Goal: Task Accomplishment & Management: Manage account settings

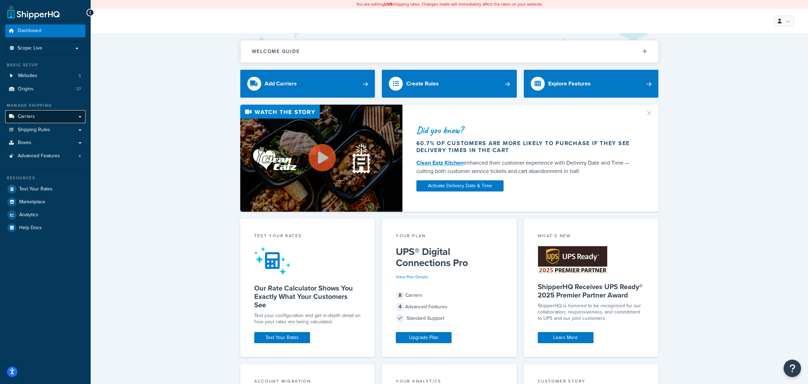
click at [27, 117] on span "Carriers" at bounding box center [26, 117] width 17 height 6
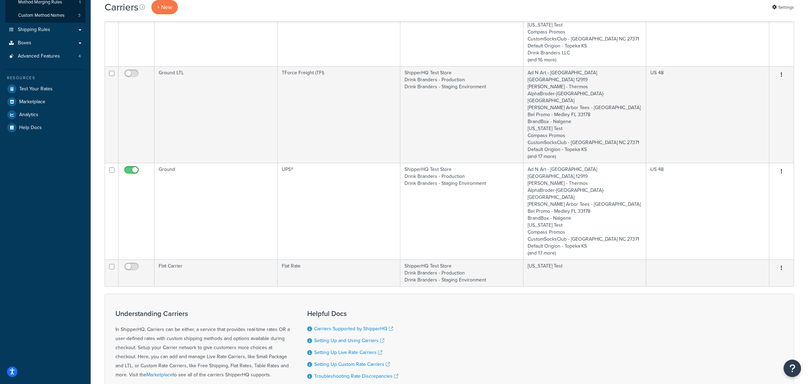
scroll to position [140, 0]
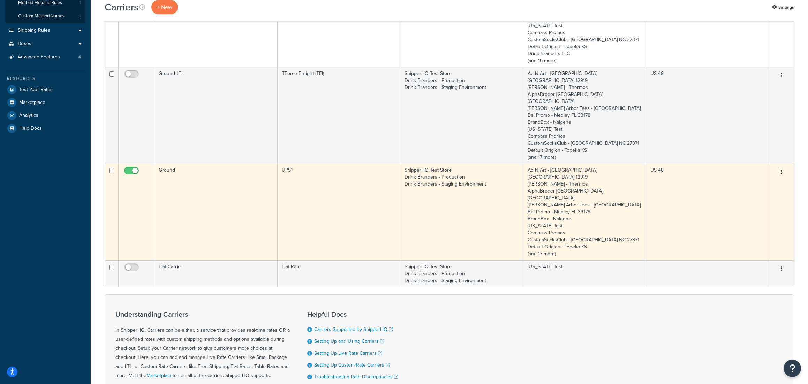
click at [470, 186] on td "ShipperHQ Test Store Drink Branders - Production Drink Branders - Staging Envir…" at bounding box center [461, 212] width 123 height 97
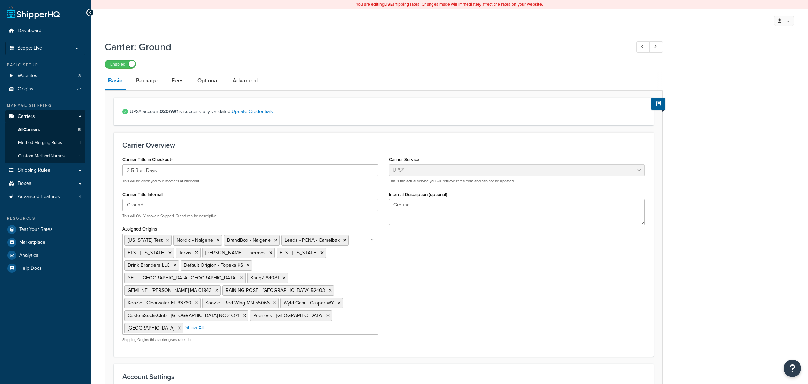
select select "ups"
select select "06"
click at [148, 81] on link "Package" at bounding box center [147, 80] width 29 height 17
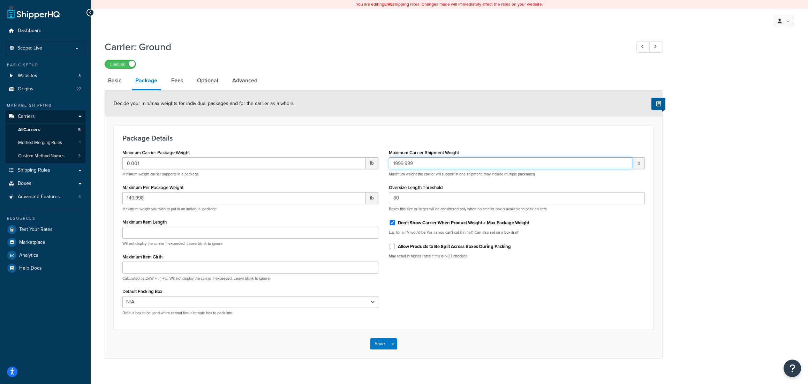
click at [395, 164] on input "1999.999" at bounding box center [510, 163] width 243 height 12
type input "4999.999"
click at [457, 294] on div "Minimum Carrier Package Weight 0.001 lb Minimum weight carrier supports in a pa…" at bounding box center [383, 234] width 533 height 173
click at [378, 344] on button "Save" at bounding box center [379, 343] width 19 height 11
